Goal: Task Accomplishment & Management: Manage account settings

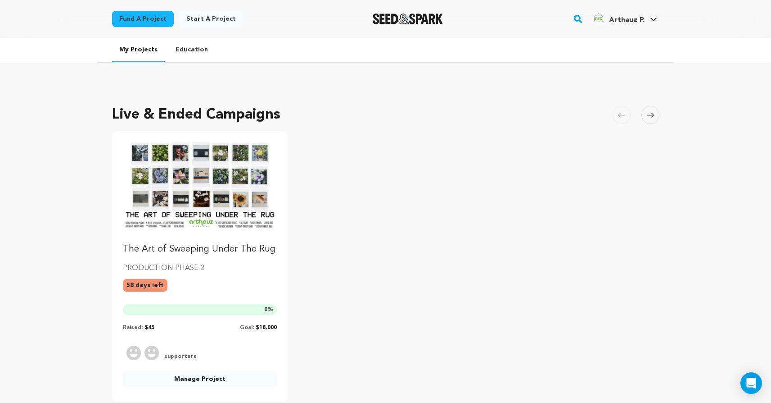
click at [158, 190] on img "Fund The Art of Sweeping Under The Rug" at bounding box center [200, 185] width 154 height 86
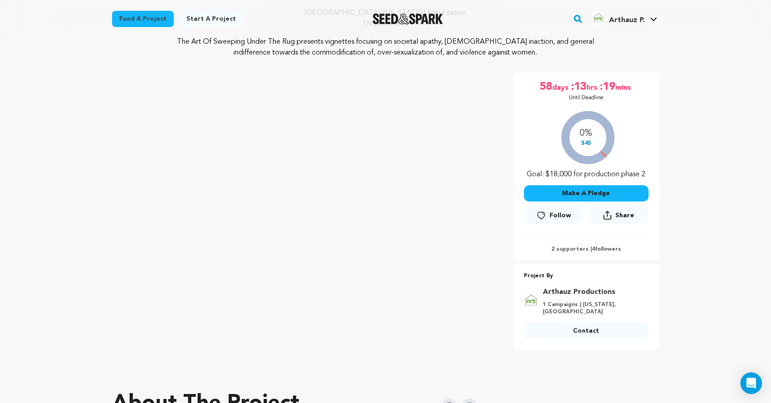
scroll to position [109, 0]
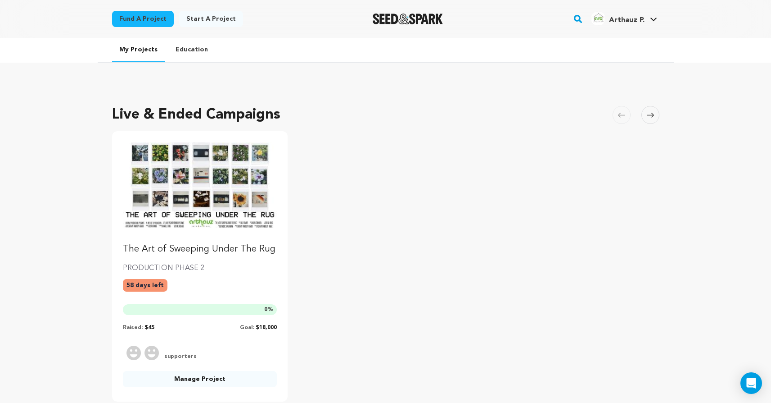
click at [173, 164] on img "Fund The Art of Sweeping Under The Rug" at bounding box center [200, 185] width 154 height 86
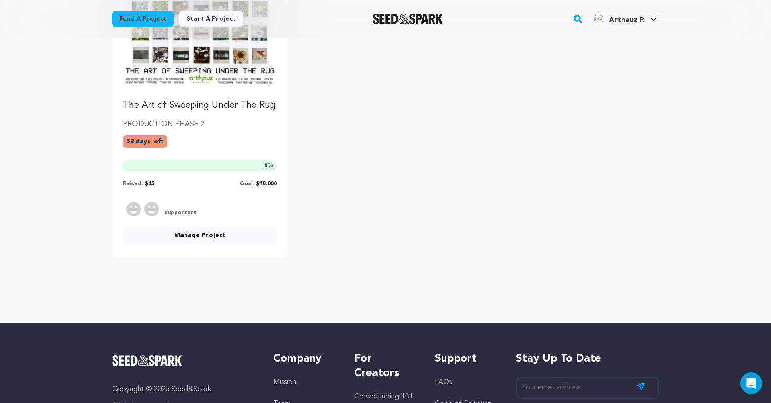
scroll to position [146, 0]
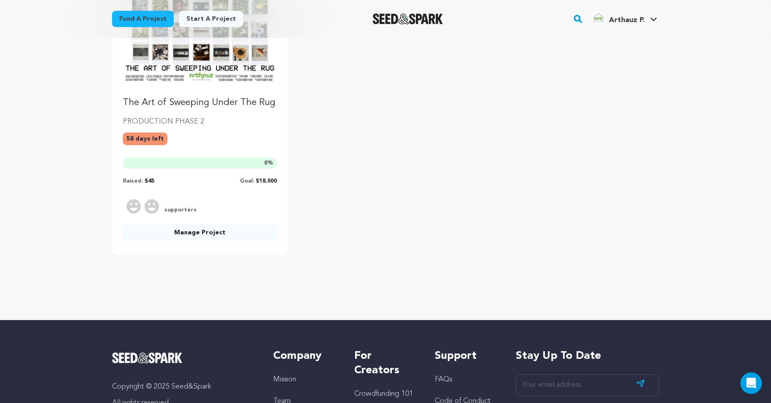
click at [222, 235] on link "Manage Project" at bounding box center [200, 232] width 154 height 16
